Goal: Find specific page/section: Find specific page/section

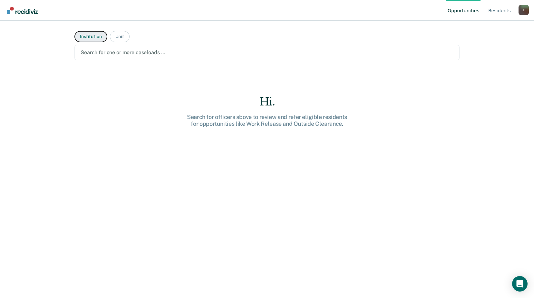
click at [83, 38] on button "Institution" at bounding box center [90, 36] width 33 height 11
click at [95, 52] on div at bounding box center [267, 52] width 373 height 7
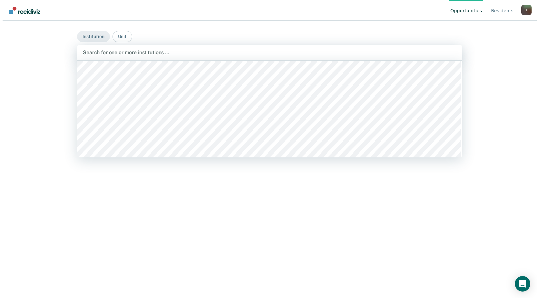
scroll to position [226, 0]
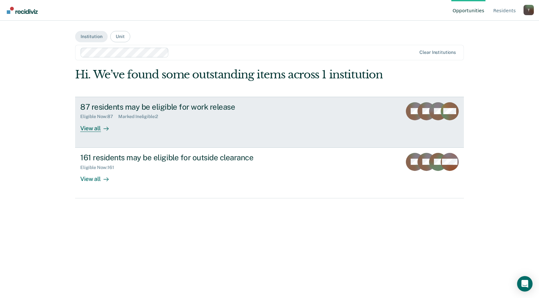
click at [94, 131] on div "View all" at bounding box center [98, 125] width 36 height 13
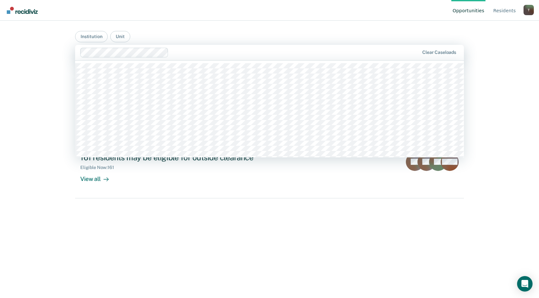
click at [177, 52] on div at bounding box center [295, 52] width 248 height 7
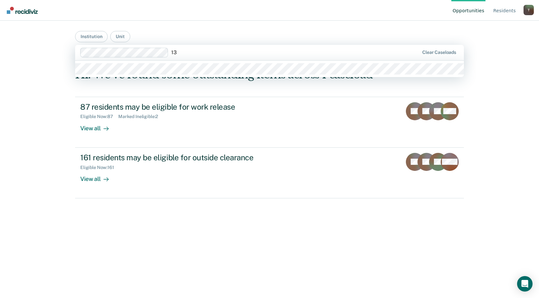
type input "1"
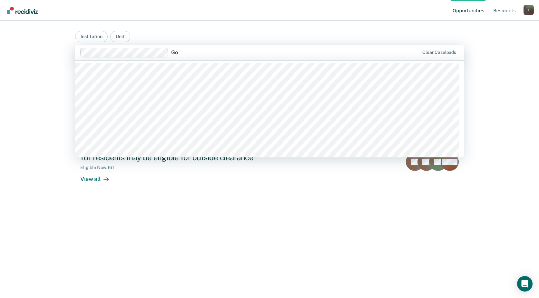
type input "G"
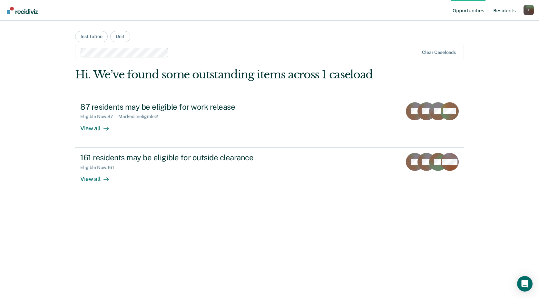
click at [507, 12] on link "Resident s" at bounding box center [504, 10] width 25 height 21
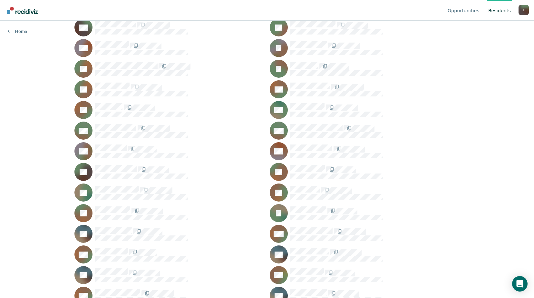
scroll to position [729, 0]
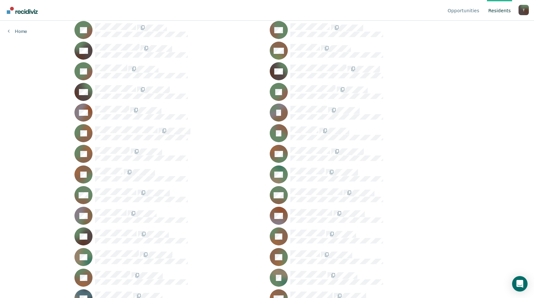
drag, startPoint x: 92, startPoint y: 0, endPoint x: 226, endPoint y: 7, distance: 134.6
click at [226, 7] on nav "Opportunities Resident s Timothy.Rugen@doc.mo.gov T Profile How it works Log Out" at bounding box center [267, 10] width 524 height 20
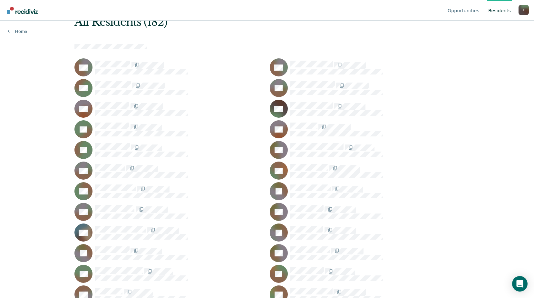
scroll to position [0, 0]
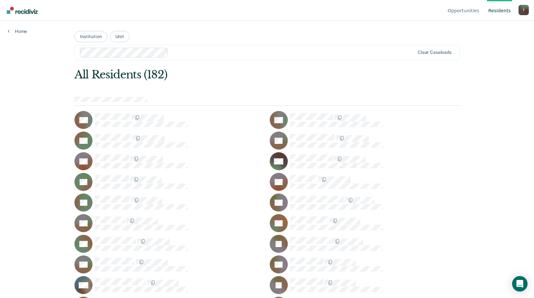
drag, startPoint x: 179, startPoint y: 0, endPoint x: 381, endPoint y: 100, distance: 225.6
click at [381, 100] on div at bounding box center [266, 101] width 385 height 9
drag, startPoint x: 101, startPoint y: 1, endPoint x: 236, endPoint y: 17, distance: 135.7
click at [236, 17] on nav "Opportunities Resident s Timothy.Rugen@doc.mo.gov T Profile How it works Log Out" at bounding box center [267, 10] width 524 height 20
click at [57, 12] on nav "Opportunities Resident s Timothy.Rugen@doc.mo.gov T Profile How it works Log Out" at bounding box center [267, 10] width 524 height 20
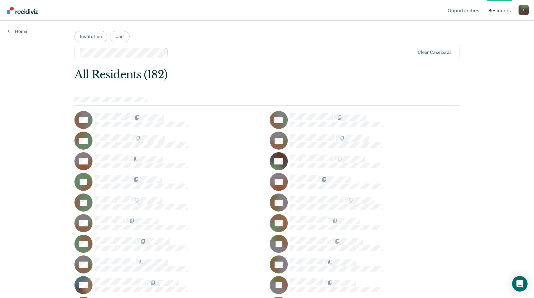
drag, startPoint x: 51, startPoint y: 0, endPoint x: 282, endPoint y: 1, distance: 231.1
click at [238, 7] on nav "Opportunities Resident s Timothy.Rugen@doc.mo.gov T Profile How it works Log Out" at bounding box center [267, 10] width 524 height 20
drag, startPoint x: 500, startPoint y: 0, endPoint x: 308, endPoint y: 57, distance: 199.7
click at [314, 58] on div "Clear caseloads" at bounding box center [266, 52] width 385 height 15
drag, startPoint x: 455, startPoint y: 0, endPoint x: 246, endPoint y: 13, distance: 209.2
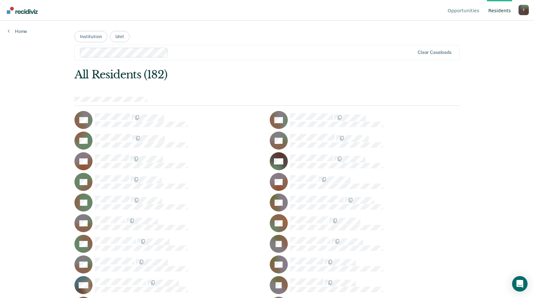
click at [246, 13] on nav "Opportunities Resident s Timothy.Rugen@doc.mo.gov T Profile How it works Log Out" at bounding box center [267, 10] width 524 height 20
